Goal: Information Seeking & Learning: Learn about a topic

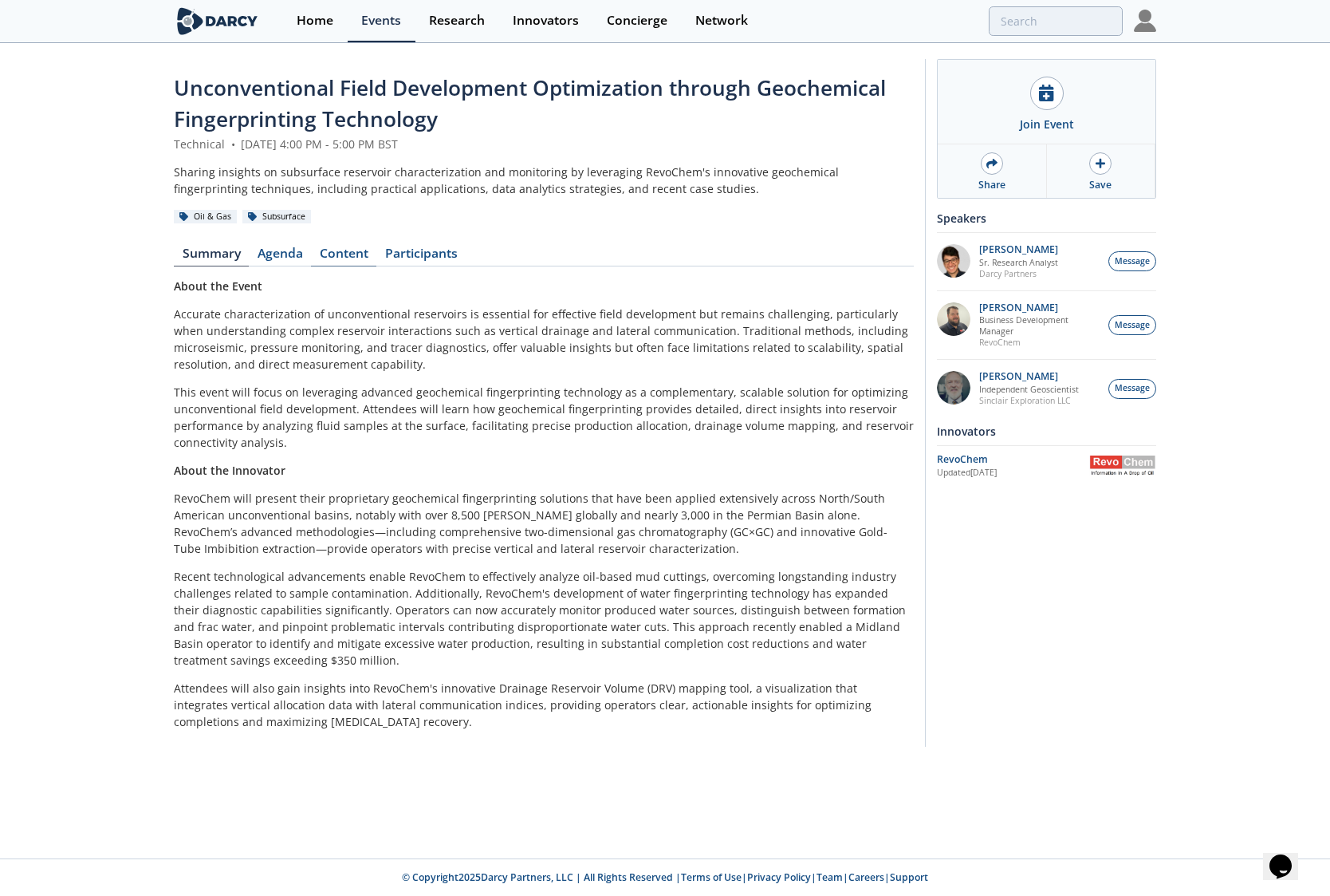
click at [352, 256] on link "Content" at bounding box center [344, 256] width 66 height 19
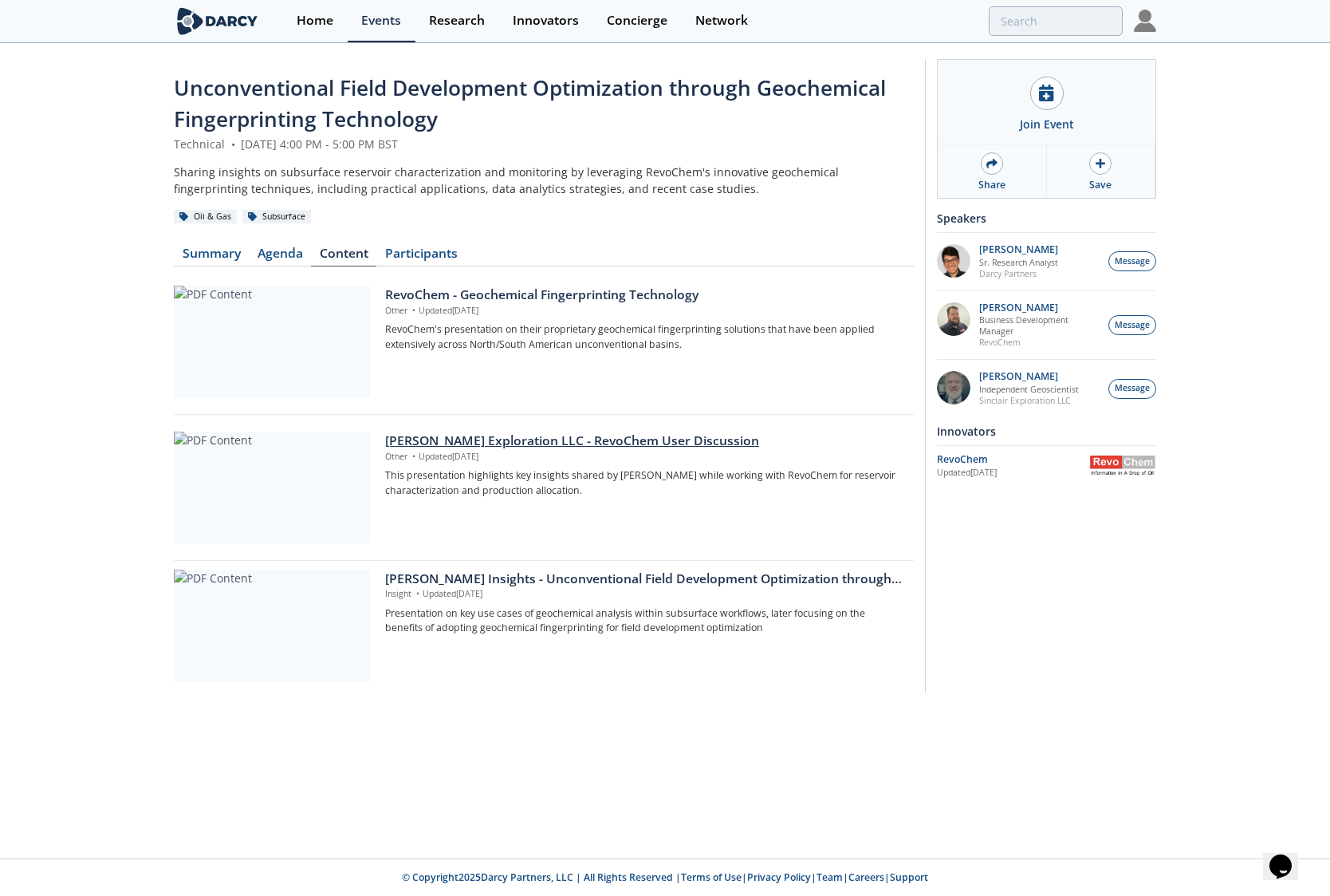
click at [526, 439] on div "[PERSON_NAME] Exploration LLC - RevoChem User Discussion" at bounding box center [643, 440] width 518 height 19
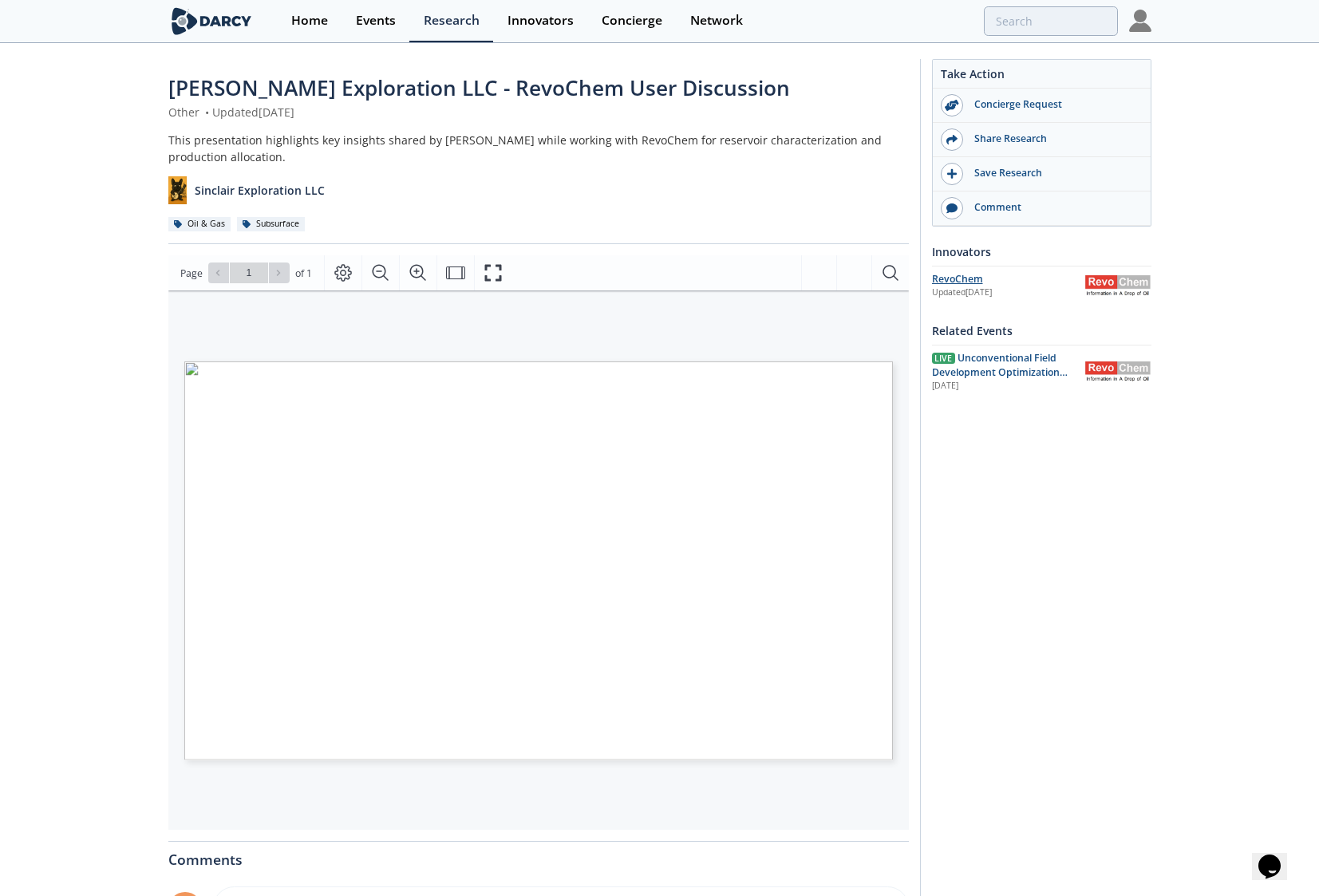
click at [973, 278] on div "RevoChem" at bounding box center [1007, 279] width 152 height 15
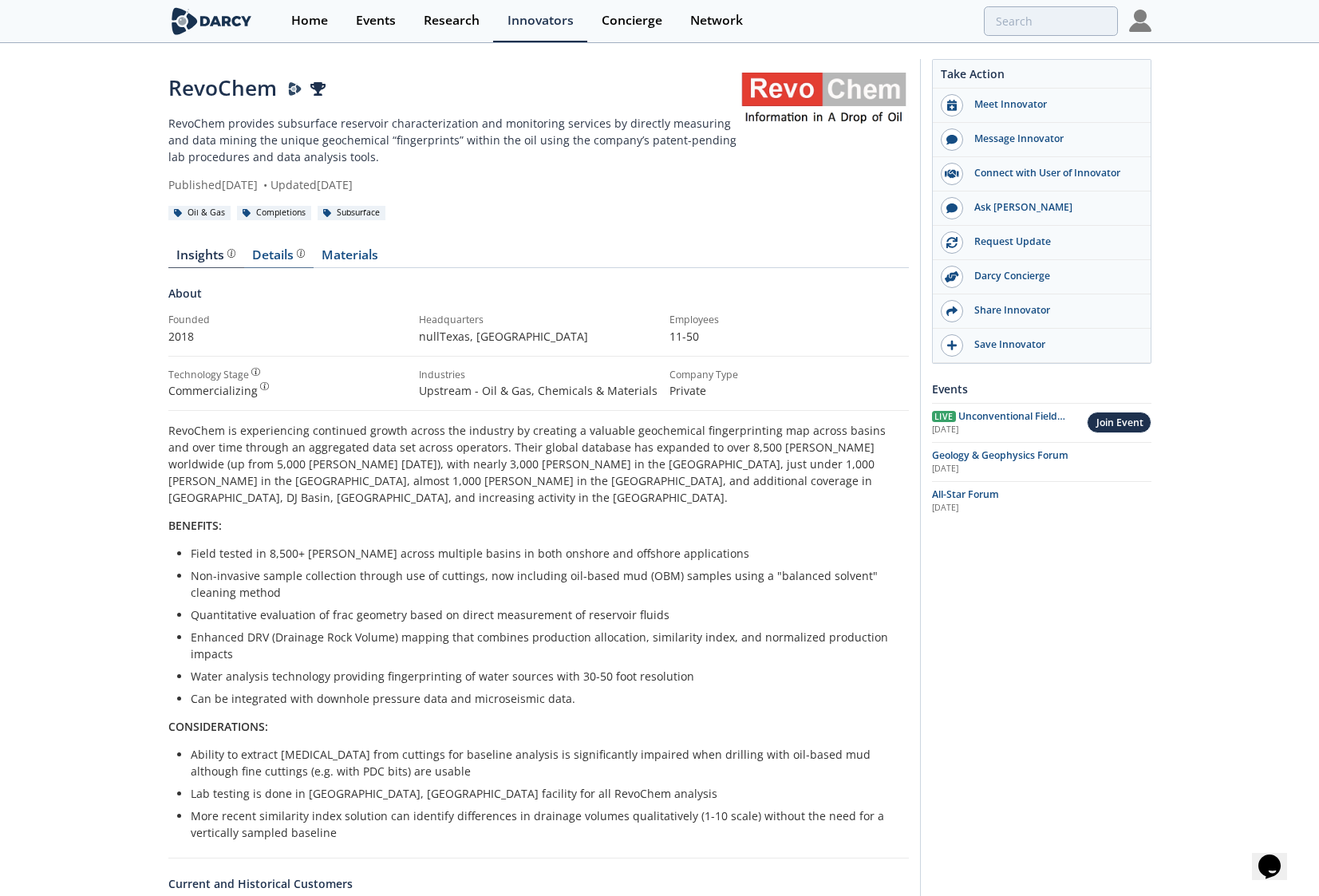
click at [273, 256] on div "Details" at bounding box center [279, 254] width 53 height 13
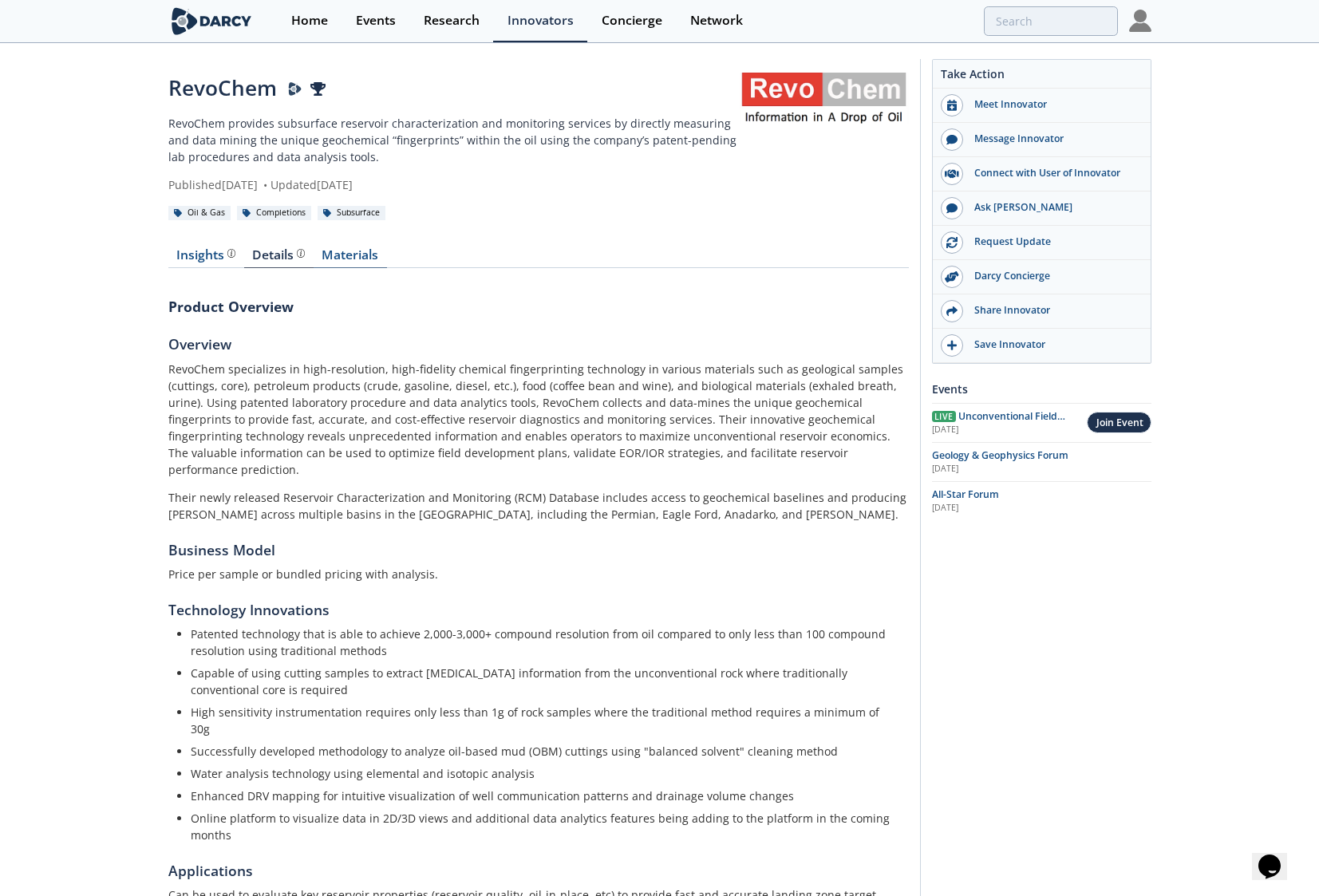
click at [365, 258] on link "Materials" at bounding box center [350, 257] width 74 height 19
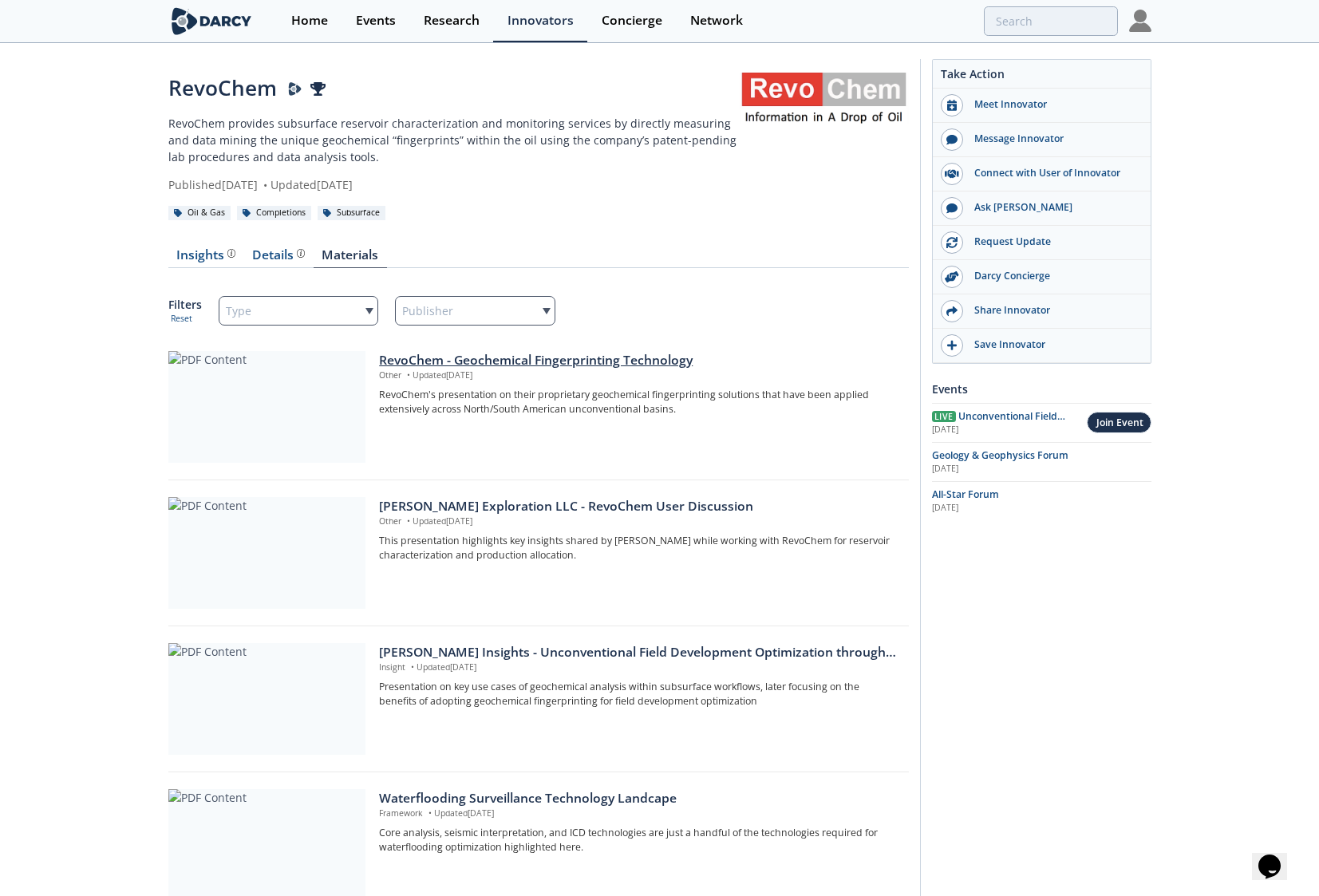
click at [545, 359] on div "RevoChem - Geochemical Fingerprinting Technology" at bounding box center [638, 360] width 518 height 19
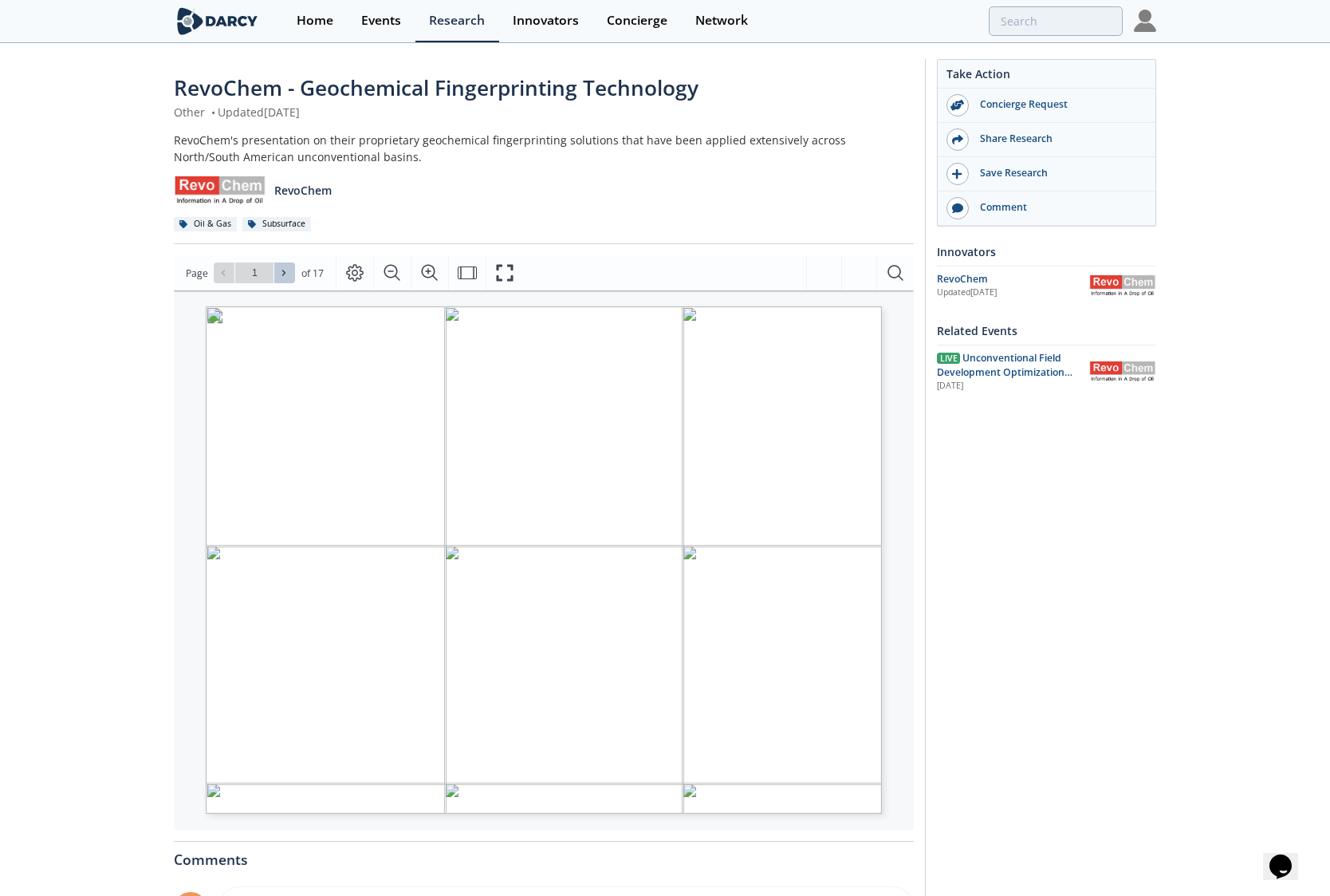
click at [288, 274] on span at bounding box center [284, 272] width 11 height 11
type input "2"
click at [220, 273] on icon at bounding box center [223, 273] width 10 height 10
click at [285, 272] on icon at bounding box center [284, 273] width 10 height 10
click at [289, 272] on span at bounding box center [284, 272] width 11 height 11
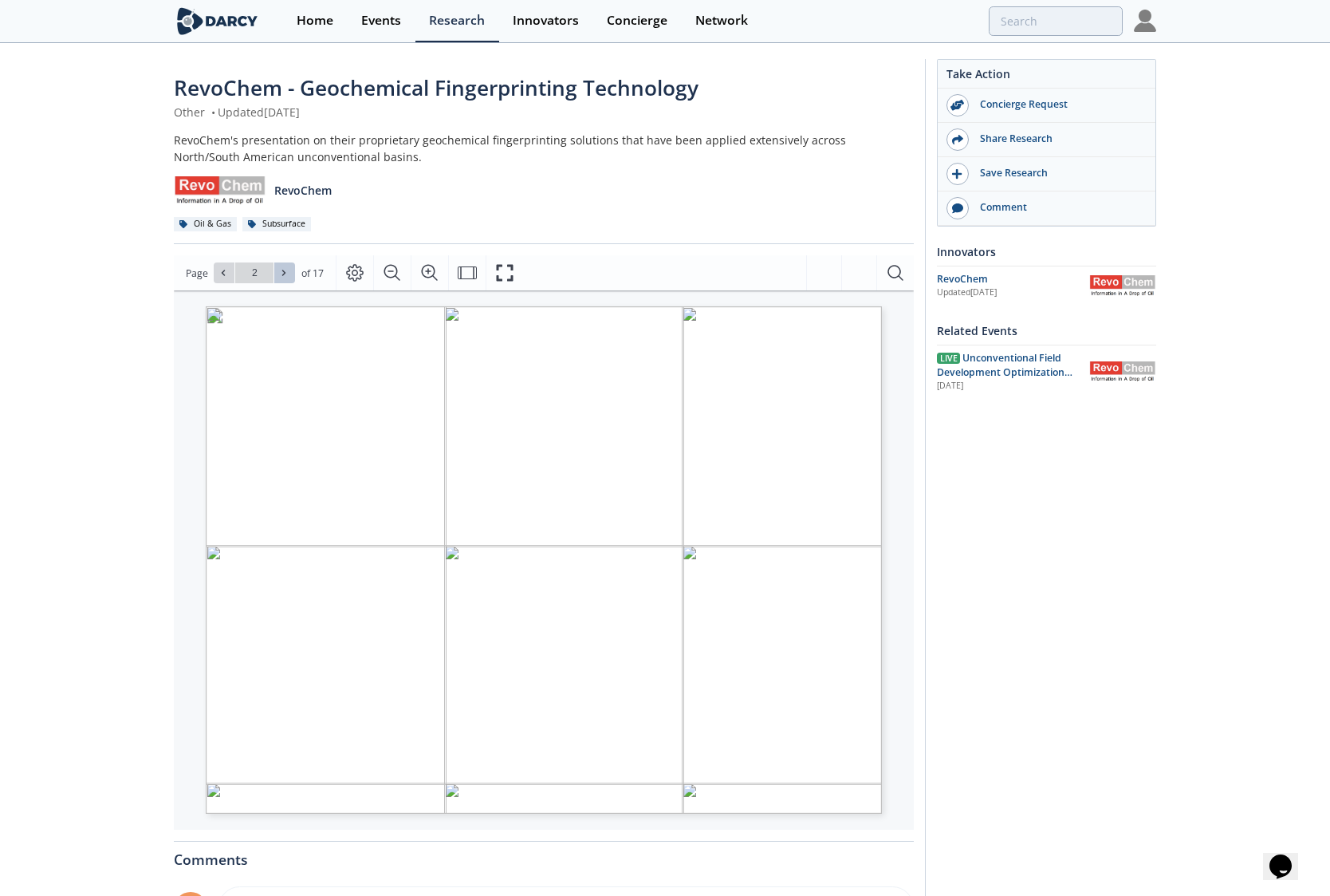
type input "3"
click at [289, 272] on span at bounding box center [284, 272] width 11 height 11
type input "4"
type input "5"
type input "4"
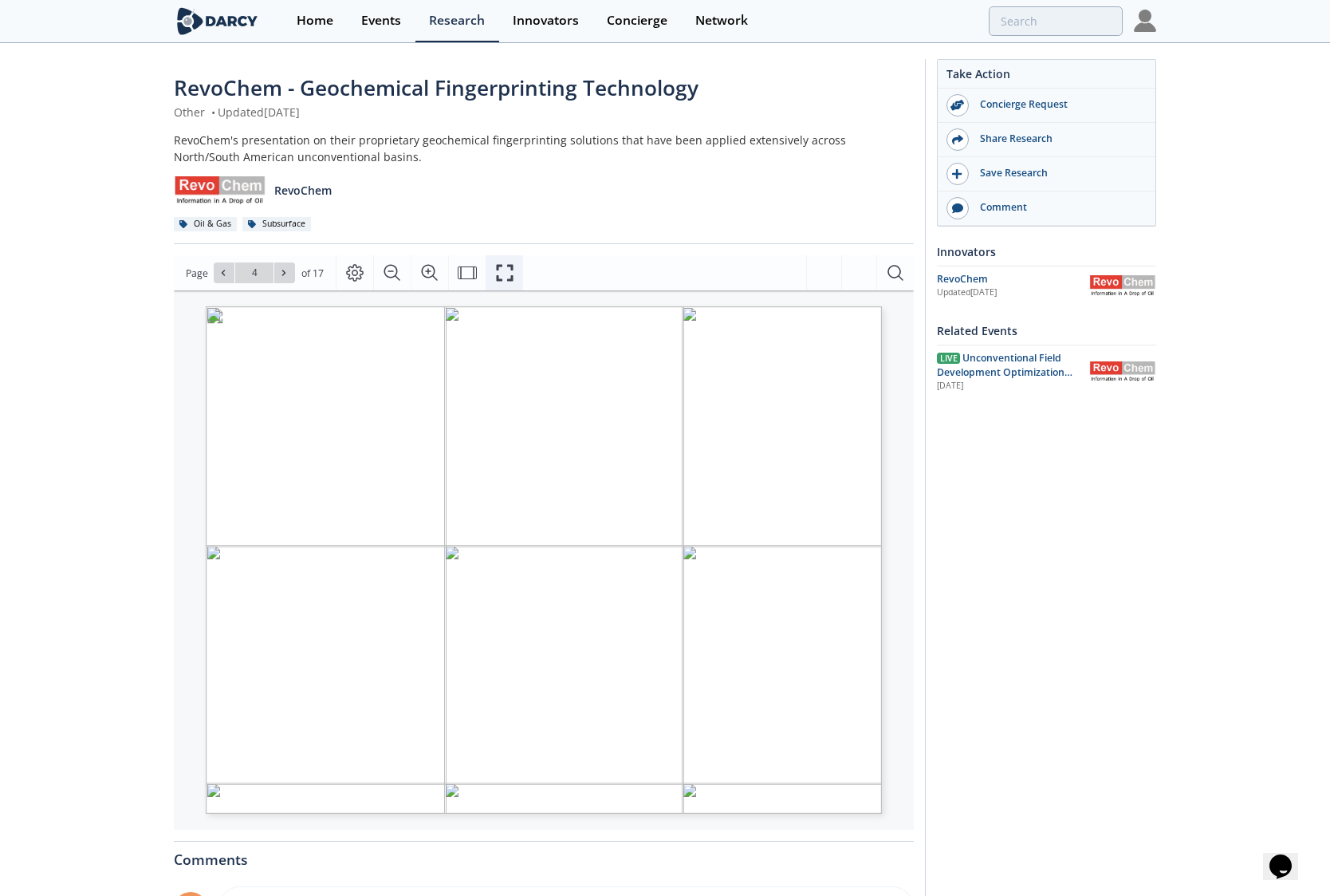
click at [507, 271] on icon "Fullscreen" at bounding box center [504, 272] width 19 height 19
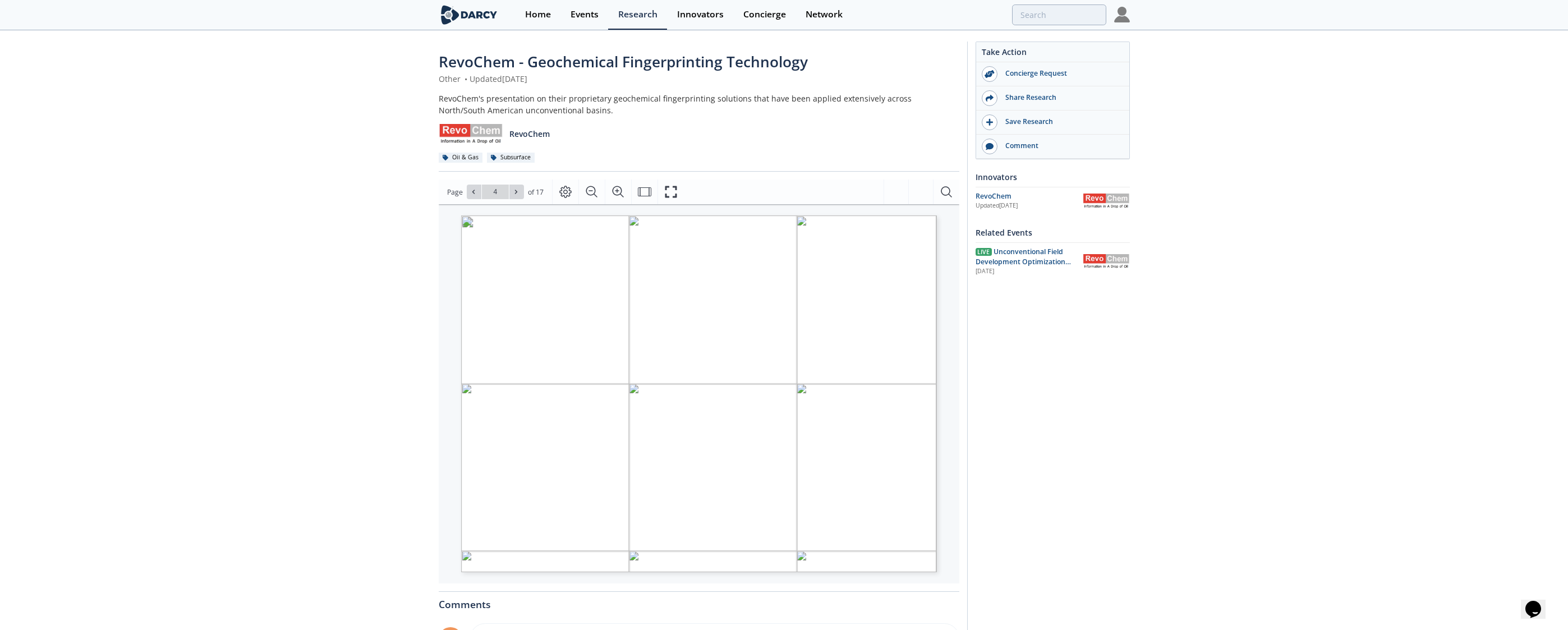
click at [516, 195] on icon at bounding box center [516, 192] width 7 height 7
type input "7"
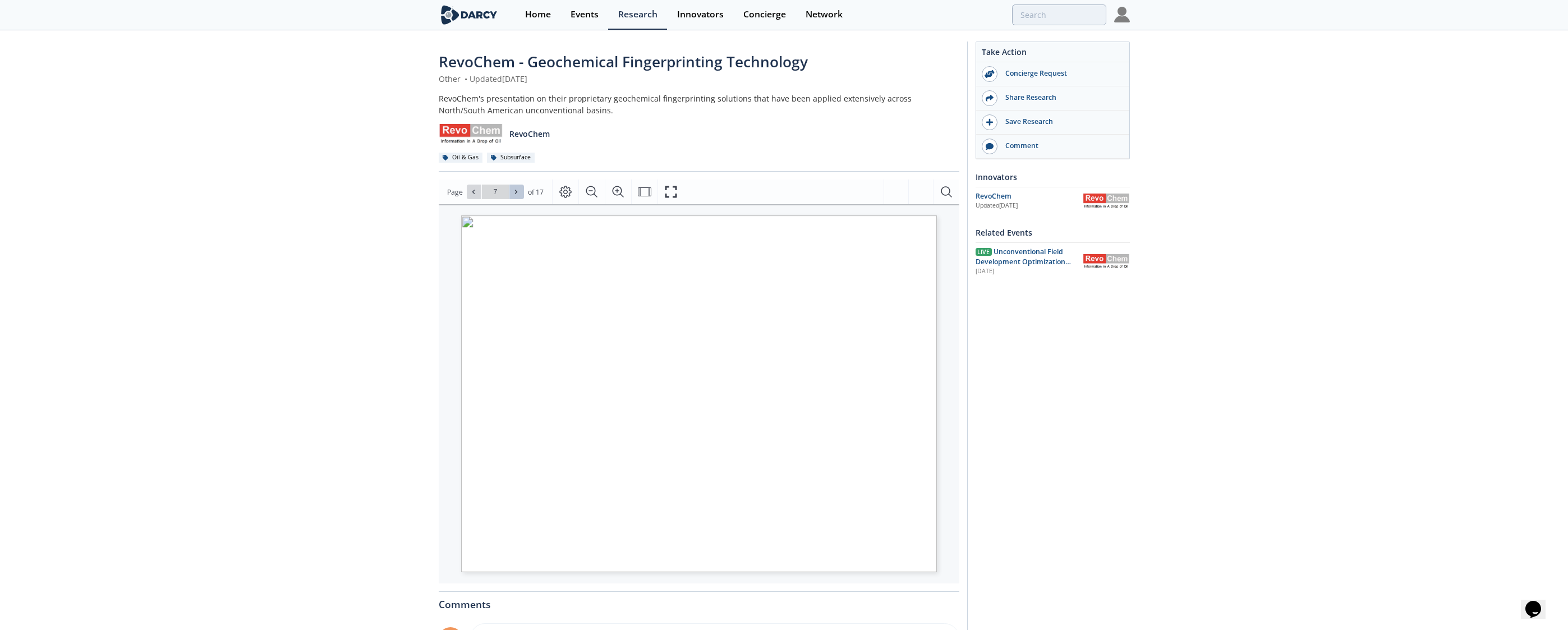
click at [516, 195] on icon at bounding box center [516, 192] width 7 height 7
type input "8"
click at [516, 195] on icon at bounding box center [516, 192] width 7 height 7
type input "10"
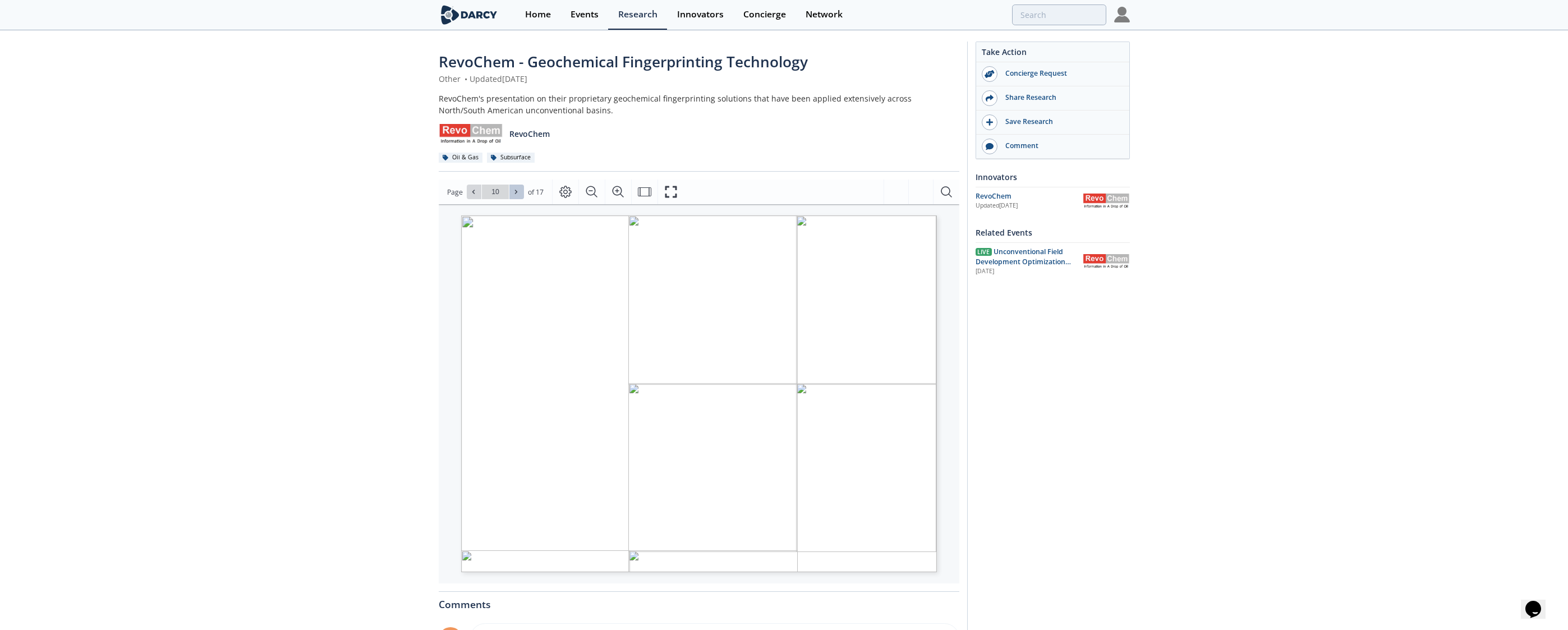
click at [516, 195] on icon at bounding box center [516, 192] width 7 height 7
type input "11"
click at [516, 193] on icon at bounding box center [516, 192] width 7 height 7
type input "12"
click at [517, 189] on icon at bounding box center [516, 192] width 7 height 7
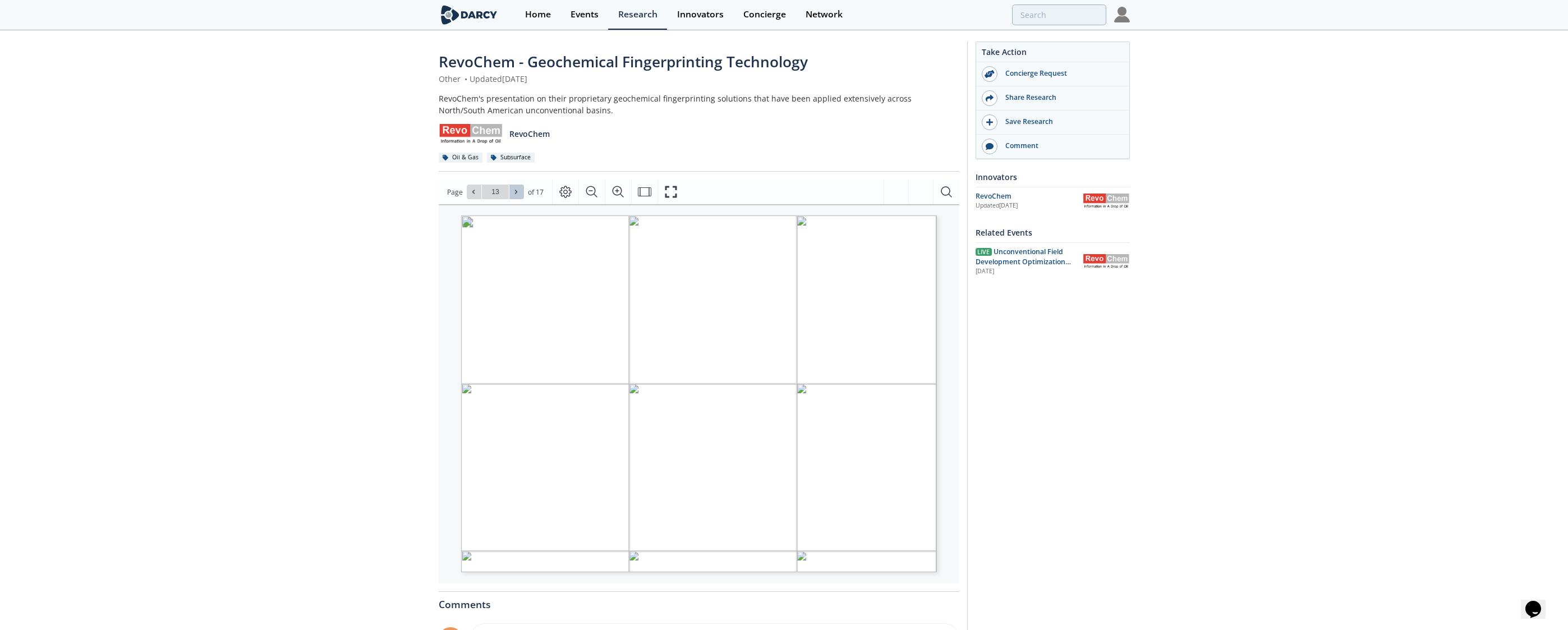
click at [517, 189] on icon at bounding box center [516, 192] width 7 height 7
type input "17"
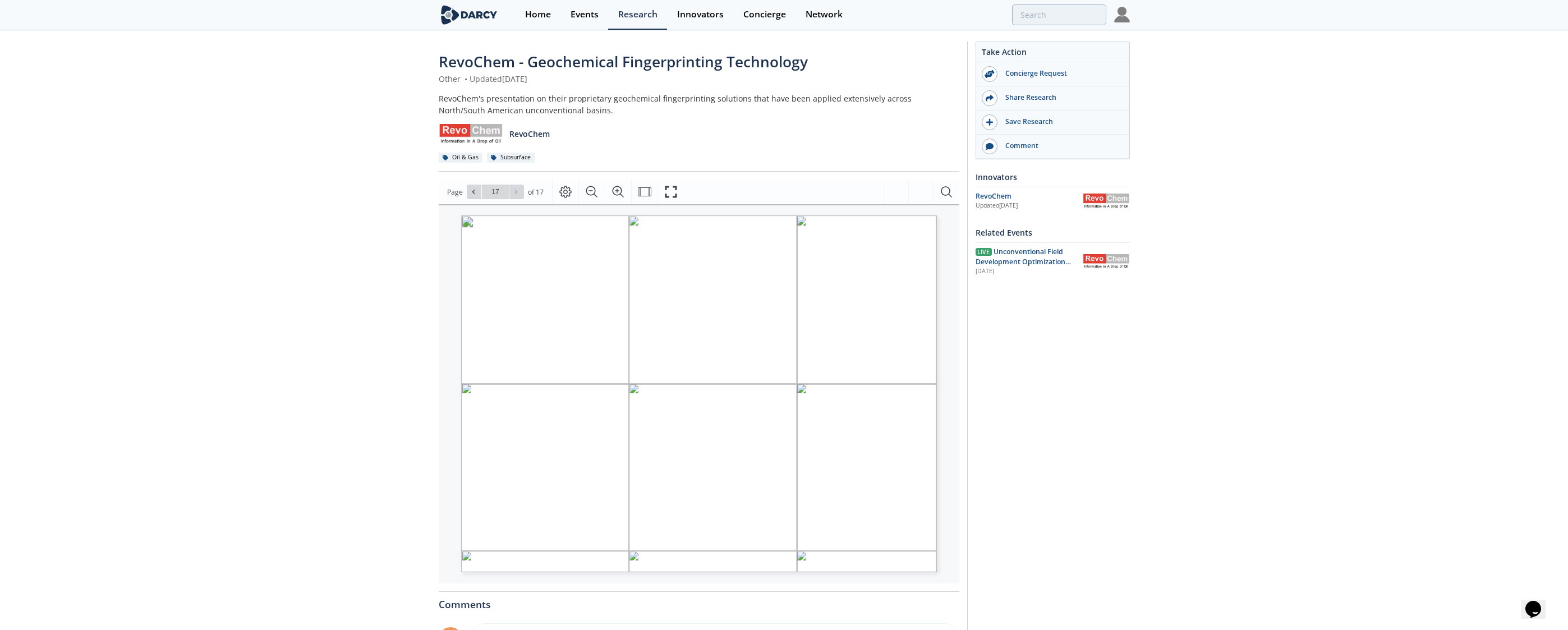
click at [643, 367] on span "[PERSON_NAME]" at bounding box center [660, 372] width 144 height 17
drag, startPoint x: 589, startPoint y: 370, endPoint x: 697, endPoint y: 368, distance: 108.0
click at [697, 368] on span "[PERSON_NAME]" at bounding box center [660, 372] width 144 height 17
click at [935, 383] on div "Take Action Concierge Request Share Research Save Research Comment Innovators R…" at bounding box center [1043, 430] width 162 height 777
click at [373, 262] on div "RevoChem - Geochemical Fingerprinting Technology Other • Updated [DATE] RevoChe…" at bounding box center [780, 432] width 1560 height 803
